Goal: Use online tool/utility: Utilize a website feature to perform a specific function

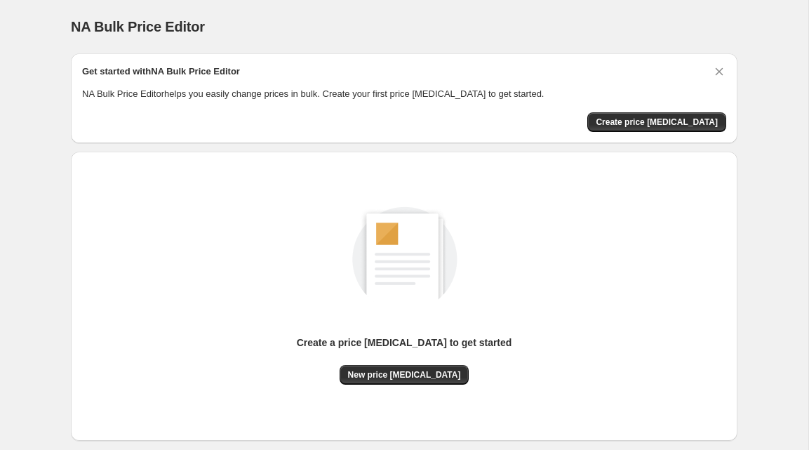
scroll to position [76, 0]
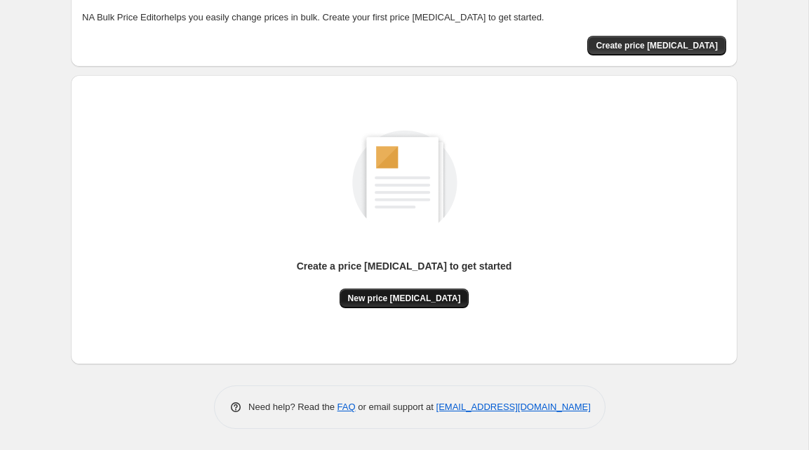
click at [417, 294] on span "New price [MEDICAL_DATA]" at bounding box center [404, 298] width 113 height 11
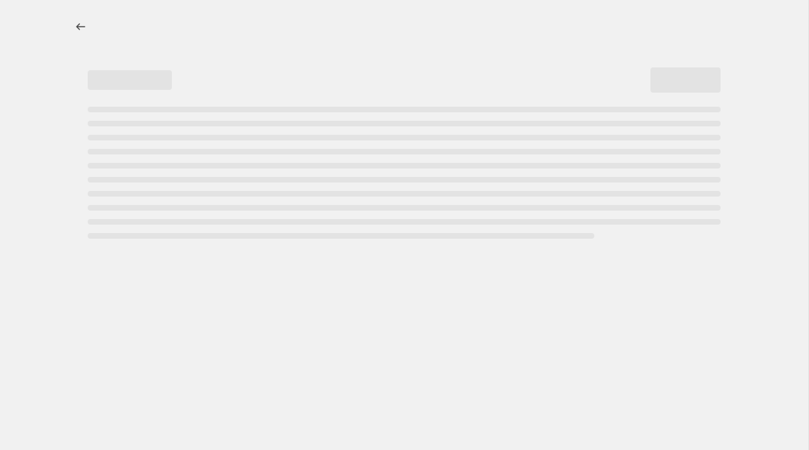
select select "percentage"
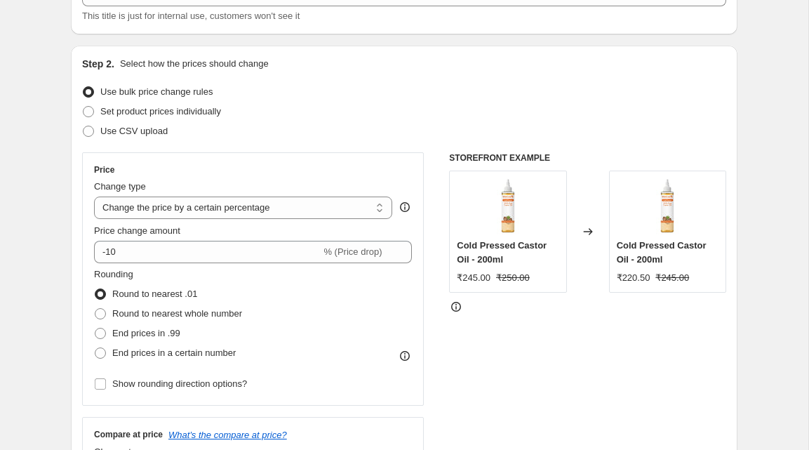
scroll to position [107, 0]
click at [137, 130] on span "Use CSV upload" at bounding box center [133, 130] width 67 height 11
click at [83, 126] on input "Use CSV upload" at bounding box center [83, 125] width 1 height 1
radio input "true"
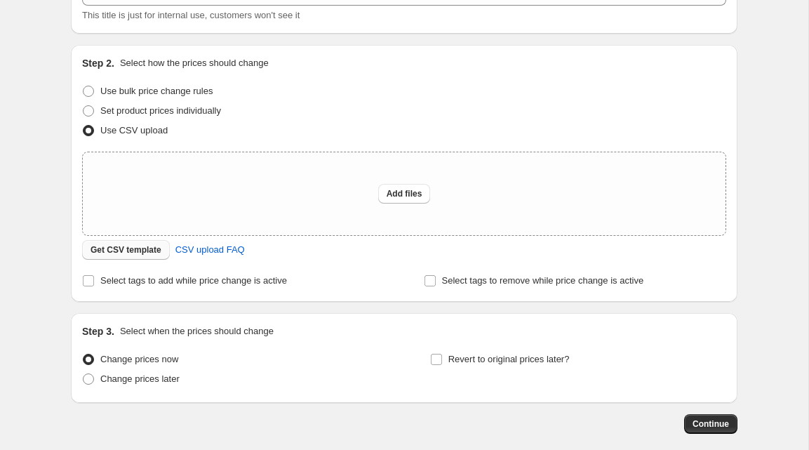
click at [138, 250] on span "Get CSV template" at bounding box center [125, 249] width 71 height 11
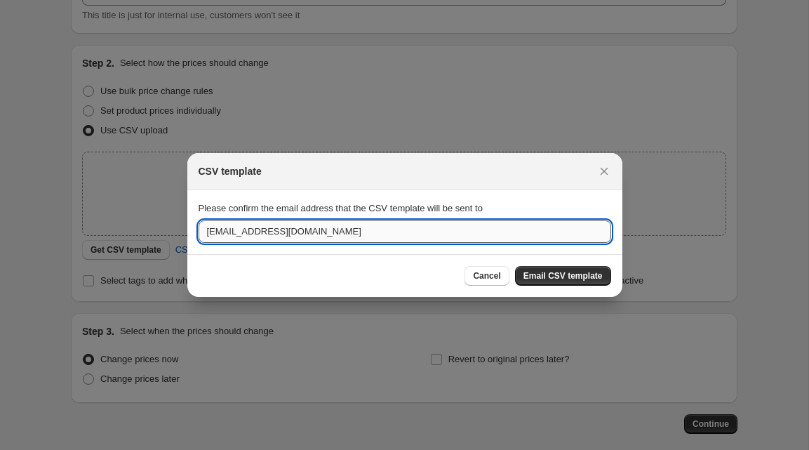
click at [474, 230] on input "hello@mywishcare.com" at bounding box center [405, 231] width 412 height 22
type input "10manishsingh10@gmail.com"
click at [619, 272] on div "Cancel Email CSV template" at bounding box center [404, 275] width 435 height 43
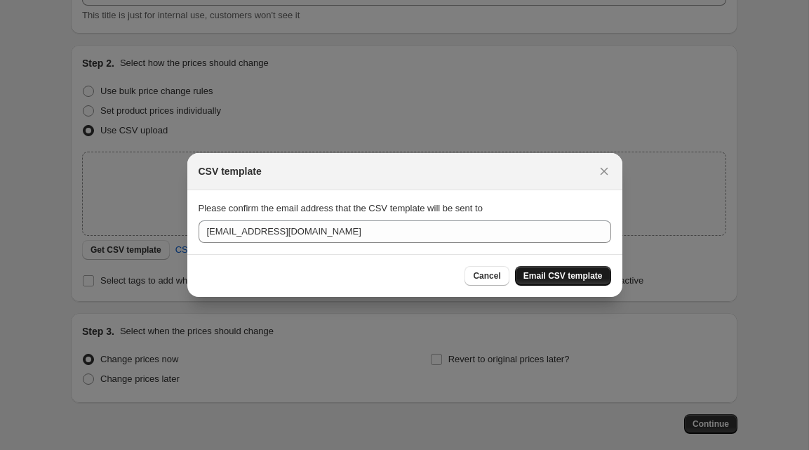
click at [579, 280] on span "Email CSV template" at bounding box center [562, 275] width 79 height 11
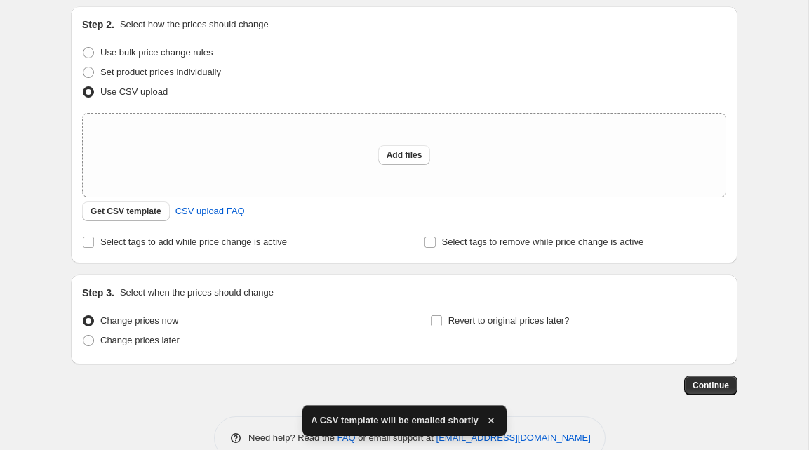
scroll to position [132, 0]
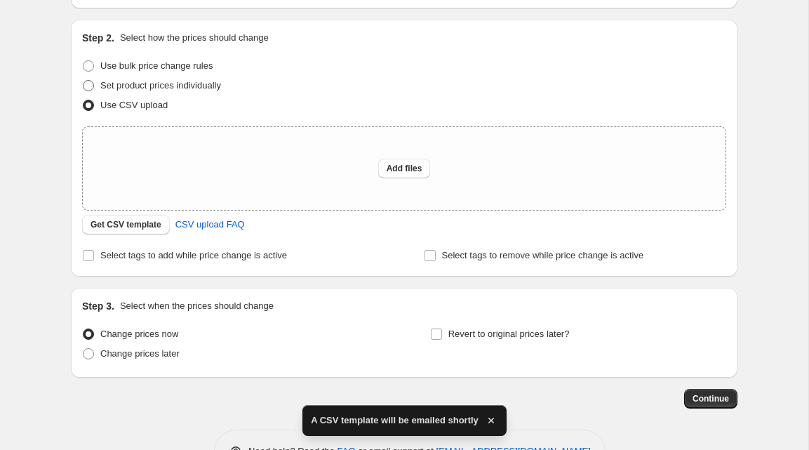
click at [183, 86] on span "Set product prices individually" at bounding box center [160, 85] width 121 height 11
click at [83, 81] on input "Set product prices individually" at bounding box center [83, 80] width 1 height 1
radio input "true"
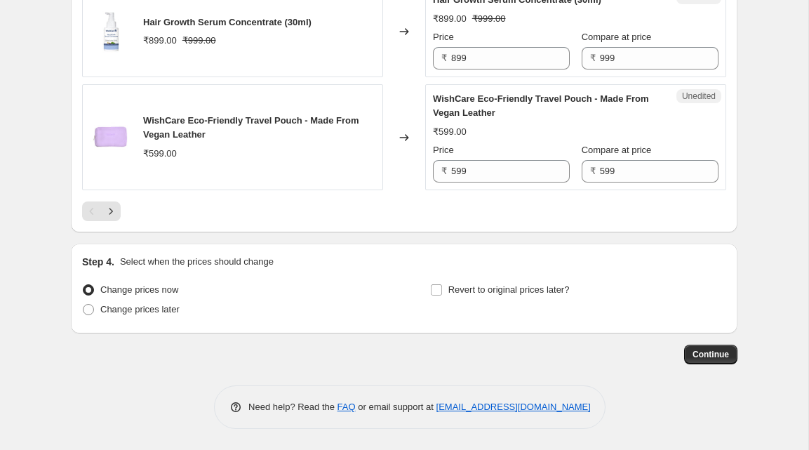
scroll to position [2291, 0]
click at [133, 314] on span "Change prices later" at bounding box center [139, 309] width 79 height 11
click at [83, 304] on input "Change prices later" at bounding box center [83, 304] width 1 height 1
radio input "true"
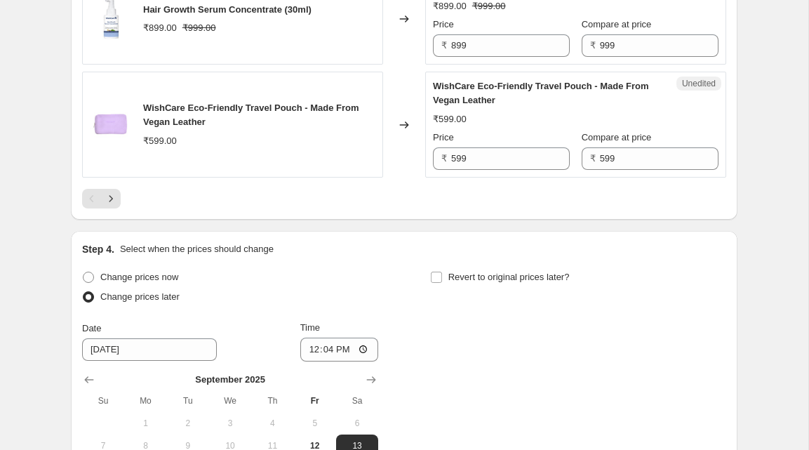
scroll to position [2547, 0]
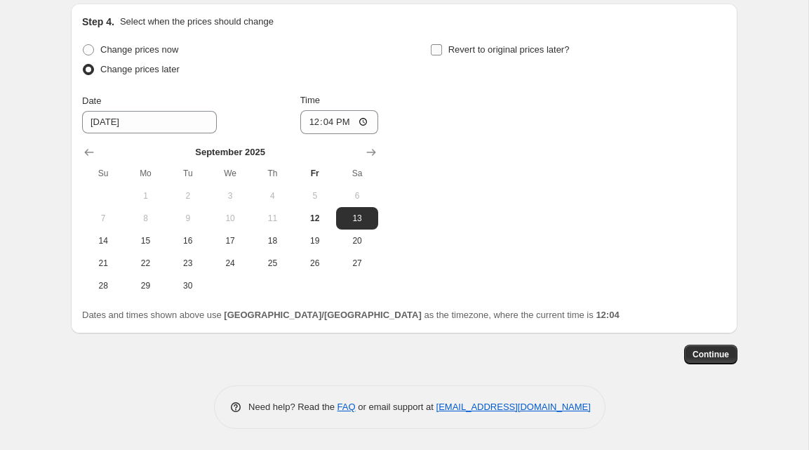
click at [438, 52] on input "Revert to original prices later?" at bounding box center [436, 49] width 11 height 11
checkbox input "true"
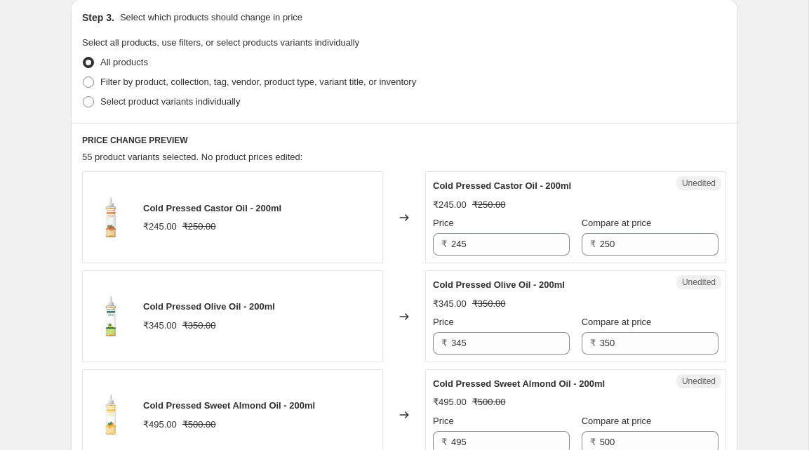
scroll to position [0, 0]
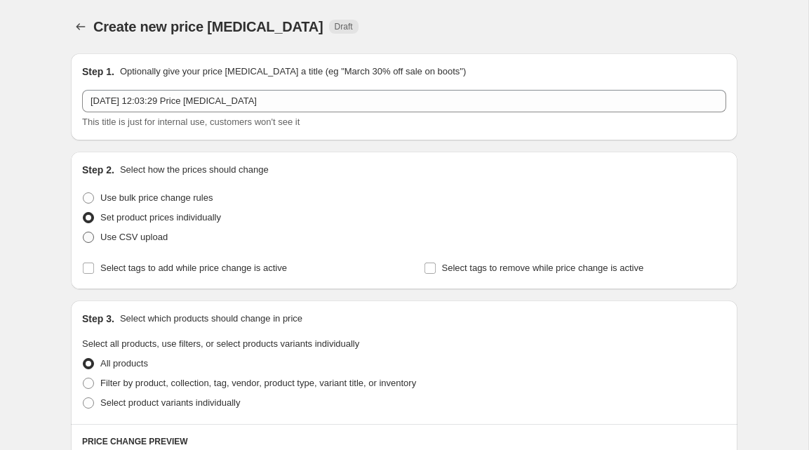
click at [151, 239] on span "Use CSV upload" at bounding box center [133, 237] width 67 height 11
click at [83, 232] on input "Use CSV upload" at bounding box center [83, 232] width 1 height 1
radio input "true"
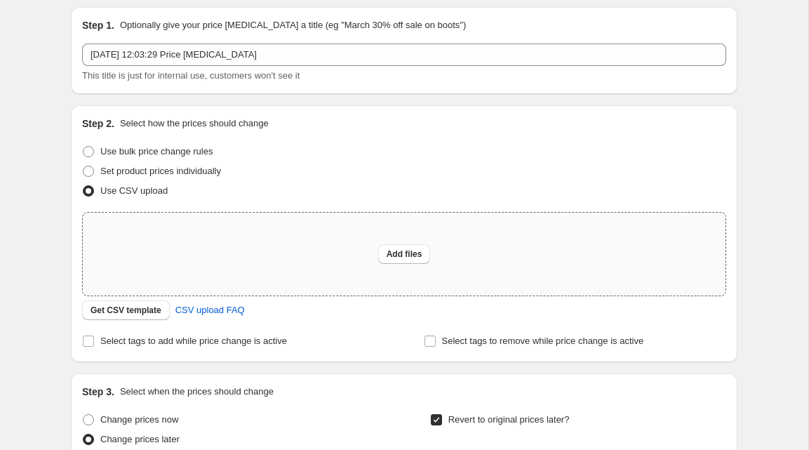
scroll to position [223, 0]
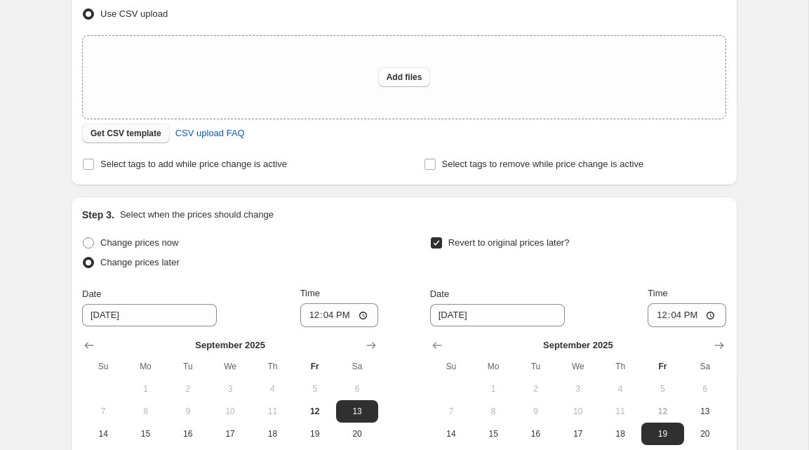
click at [123, 137] on span "Get CSV template" at bounding box center [125, 133] width 71 height 11
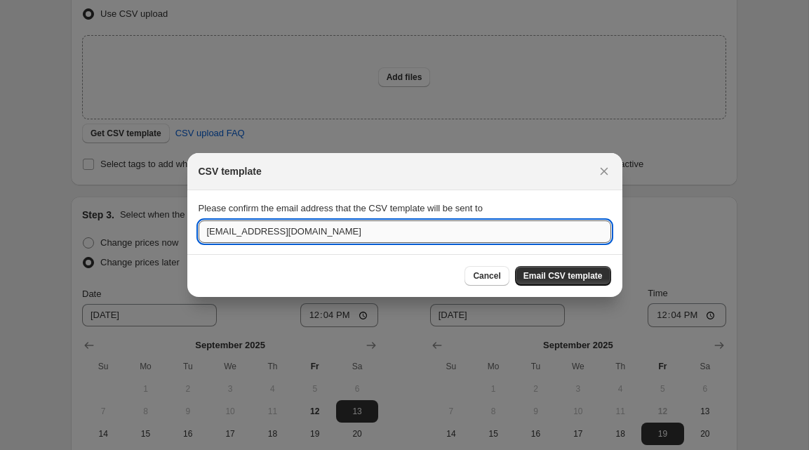
click at [216, 231] on input "hello@mywishcare.com" at bounding box center [405, 231] width 412 height 22
click at [601, 172] on icon "Close" at bounding box center [604, 172] width 8 height 8
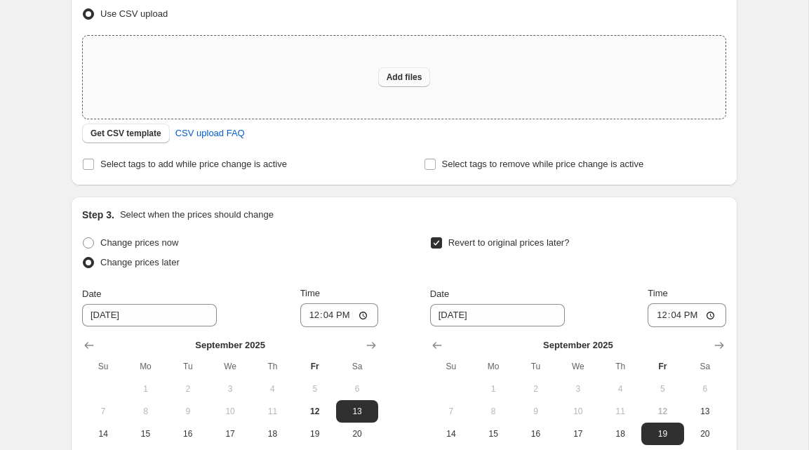
click at [407, 81] on span "Add files" at bounding box center [405, 77] width 36 height 11
type input "C:\fakepath\csv_template_user_63420.csv"
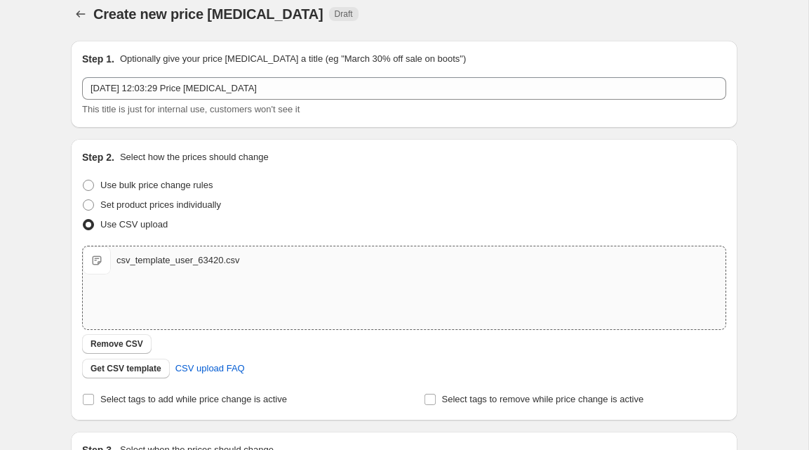
scroll to position [0, 0]
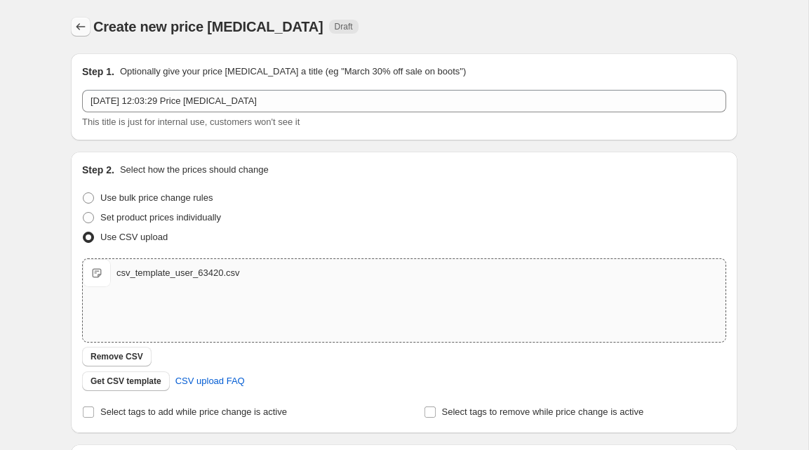
click at [87, 20] on button "Price change jobs" at bounding box center [81, 27] width 20 height 20
